Goal: Task Accomplishment & Management: Manage account settings

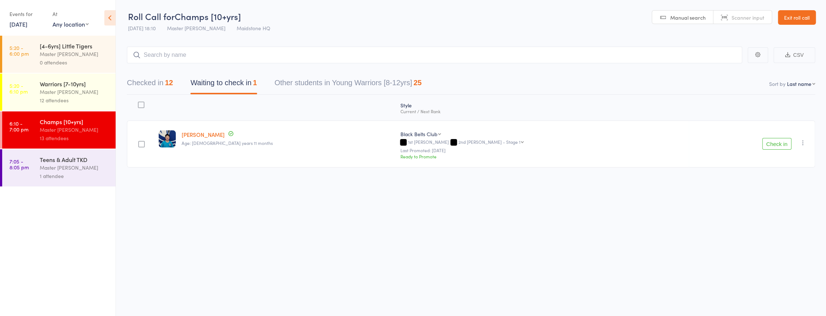
click at [43, 176] on div "1 attendee" at bounding box center [75, 176] width 70 height 8
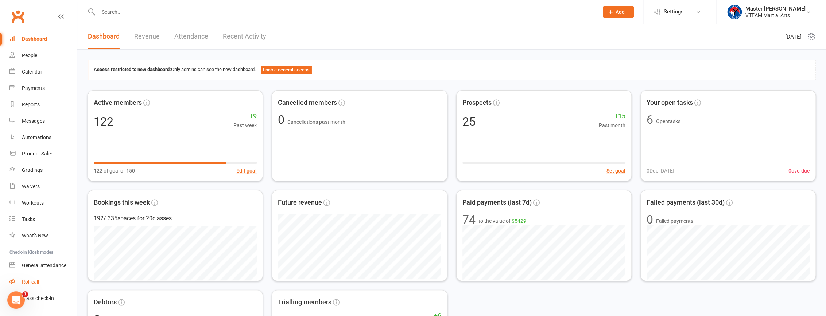
click at [26, 281] on div "Roll call" at bounding box center [30, 282] width 17 height 6
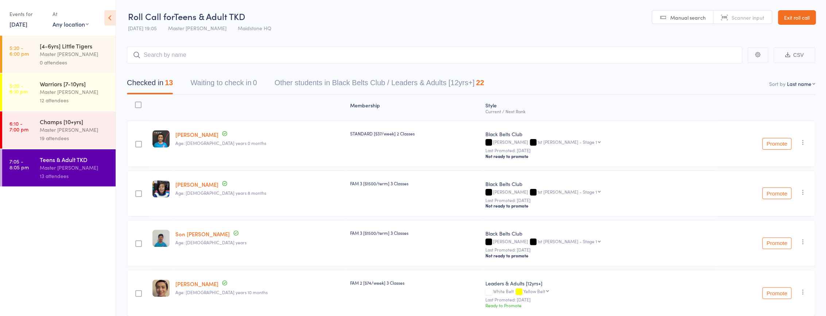
click at [191, 135] on link "Vincent Dao" at bounding box center [196, 135] width 43 height 8
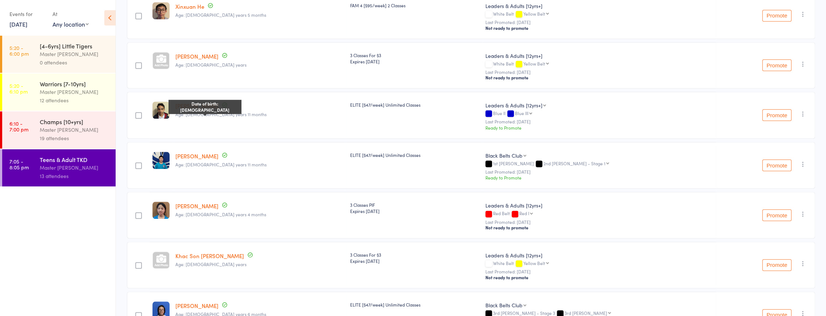
scroll to position [397, 0]
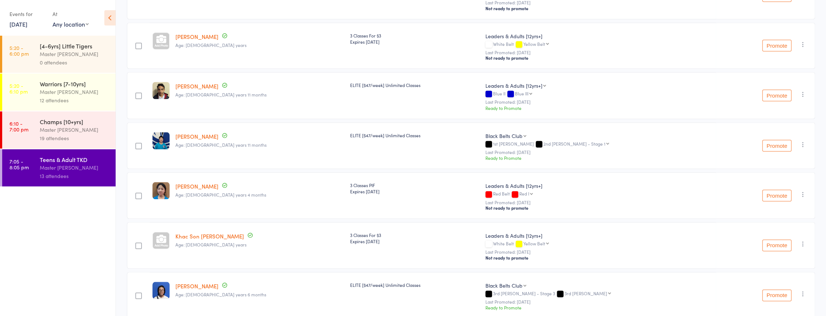
click at [192, 184] on link "Isabella Nguyen" at bounding box center [196, 187] width 43 height 8
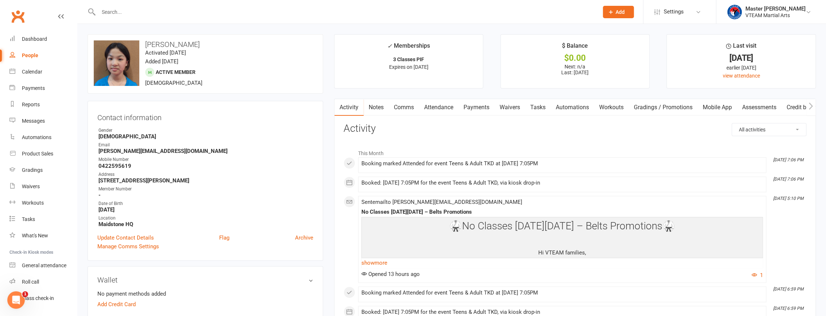
click at [485, 108] on link "Payments" at bounding box center [476, 107] width 36 height 17
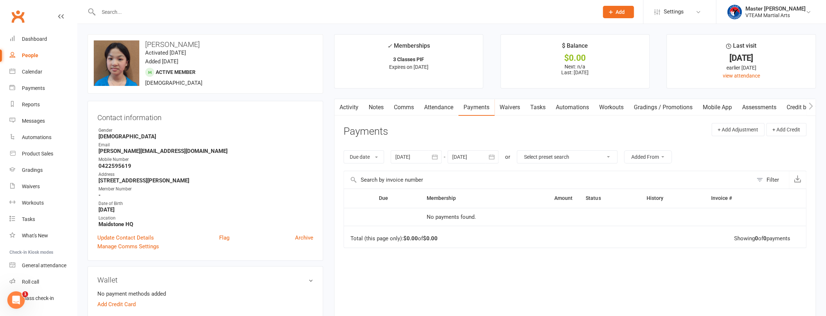
click at [428, 154] on div at bounding box center [415, 157] width 51 height 13
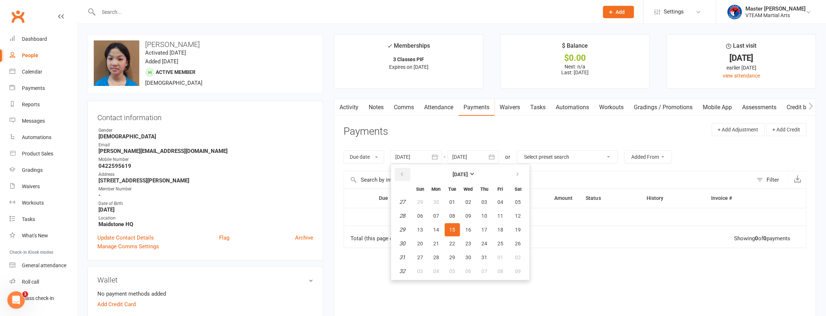
click at [404, 176] on icon "button" at bounding box center [401, 175] width 5 height 6
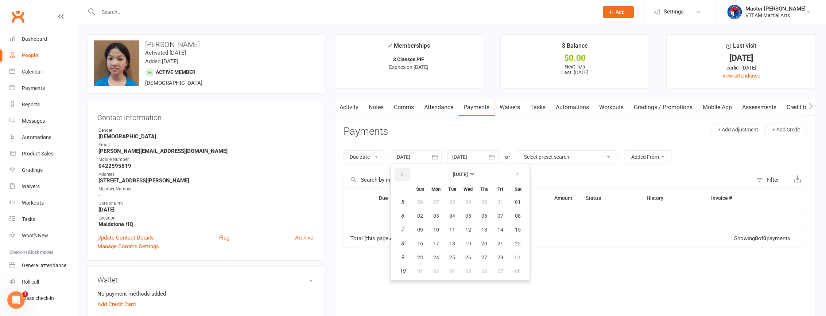
click at [404, 176] on icon "button" at bounding box center [401, 175] width 5 height 6
click at [452, 234] on button "17" at bounding box center [451, 229] width 15 height 13
type input "[DATE]"
